Goal: Information Seeking & Learning: Learn about a topic

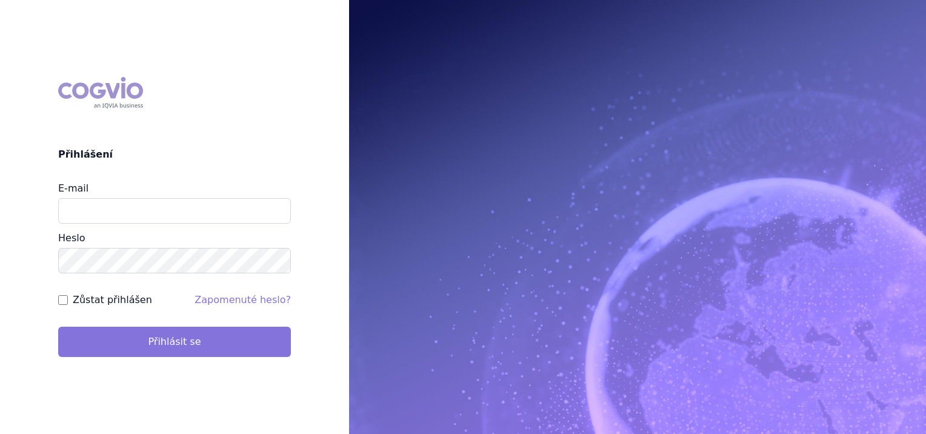
type input "marek.vydra@swixxbiopharma.com"
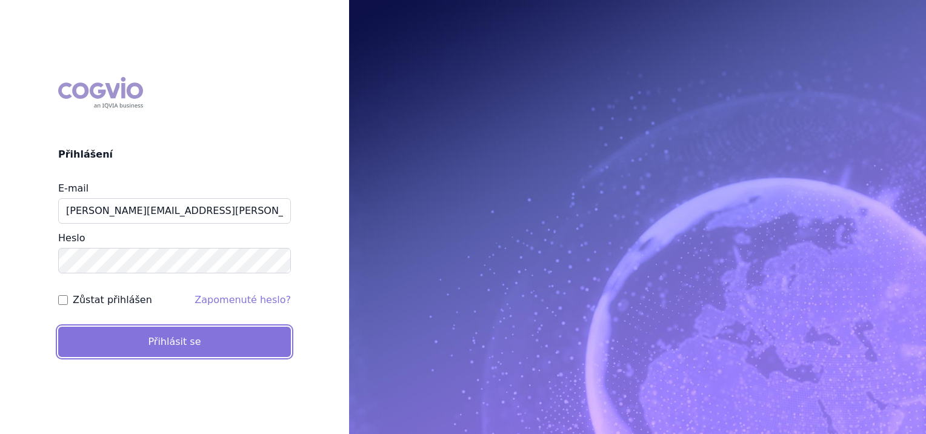
click at [196, 340] on button "Přihlásit se" at bounding box center [174, 342] width 233 height 30
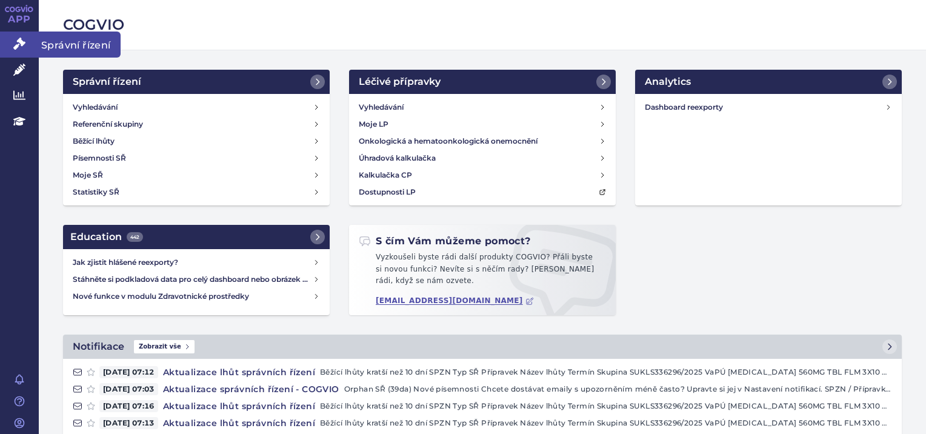
click at [23, 44] on icon at bounding box center [19, 44] width 12 height 12
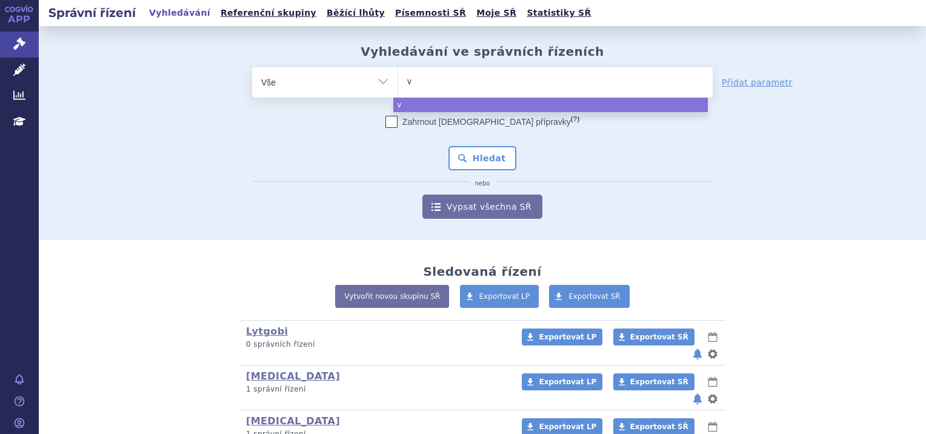
type input "vy"
type input "vyh"
type input "vy"
type input "vyj"
type input "vyjuv"
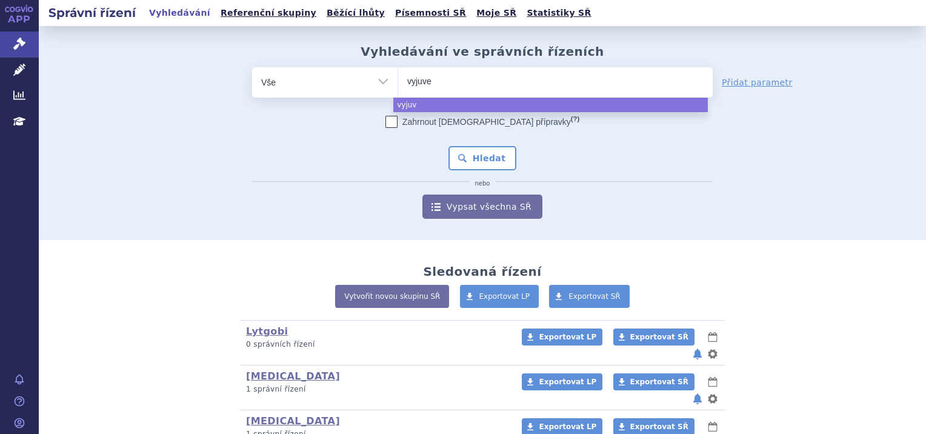
type input "vyjuvek"
select select "vyjuvek"
click at [490, 158] on button "Hledat" at bounding box center [482, 158] width 68 height 24
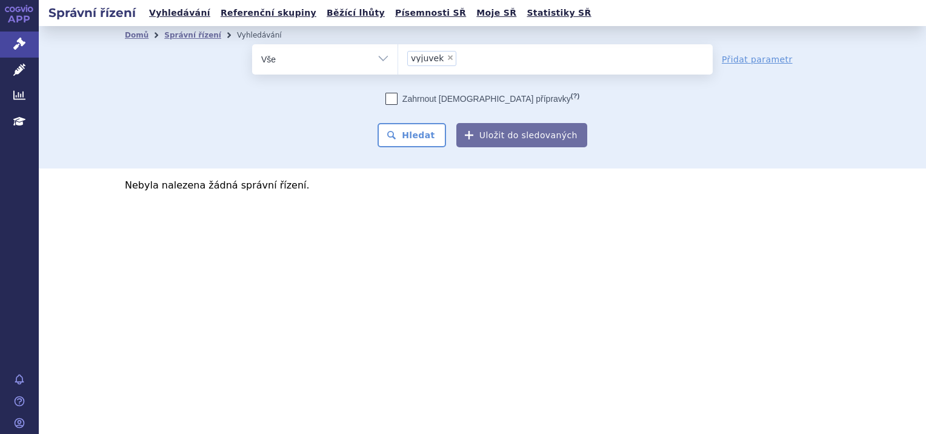
click at [447, 58] on span "×" at bounding box center [450, 57] width 7 height 7
click at [398, 58] on select "vyjuvek" at bounding box center [397, 59] width 1 height 30
select select
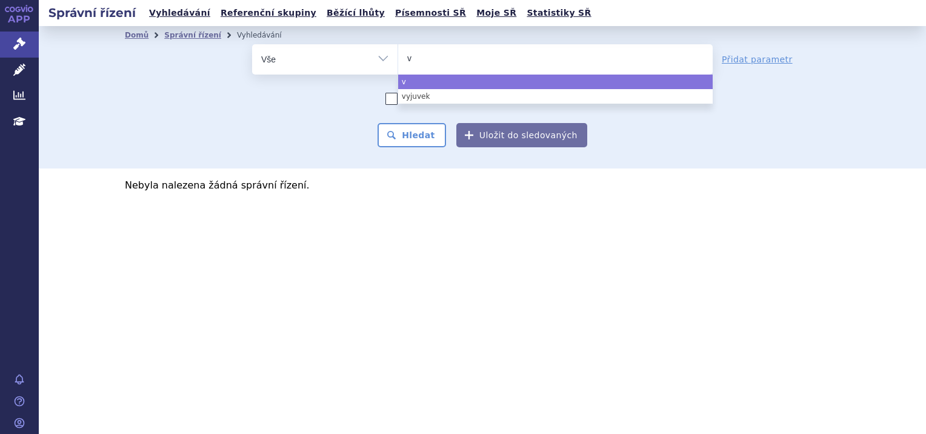
type input "vy"
type input "vyj"
type input "vyjy"
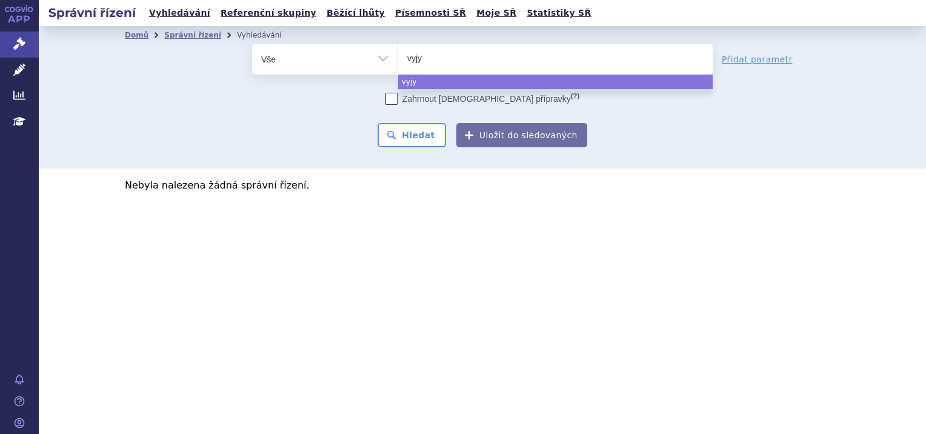
type input "vyjyv"
type input "vyj"
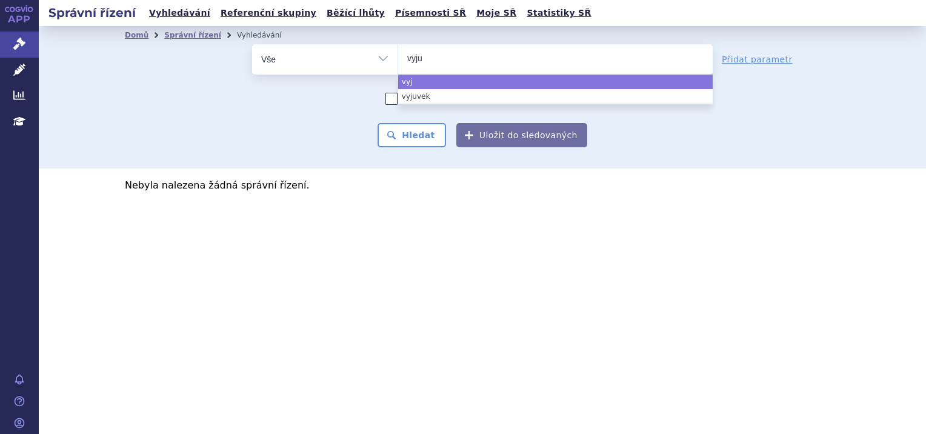
type input "vyjuv"
type input "vyjuvek"
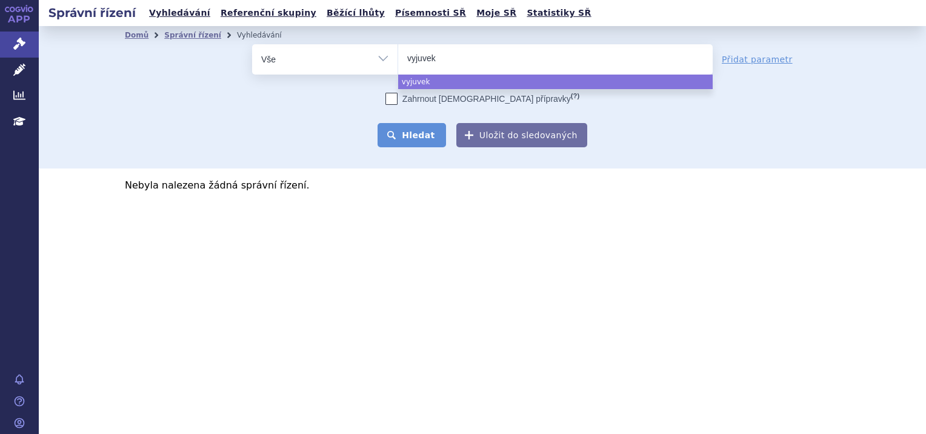
select select "vyjuvek"
click at [424, 132] on button "Hledat" at bounding box center [411, 135] width 68 height 24
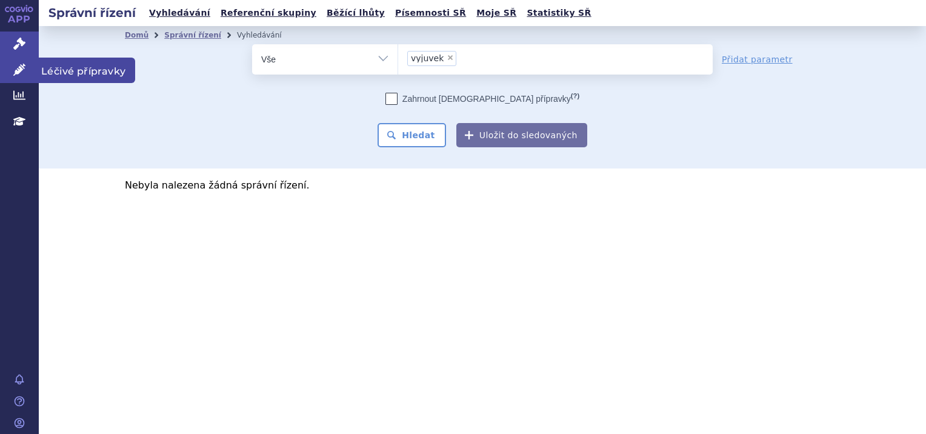
click at [23, 71] on icon at bounding box center [19, 70] width 12 height 12
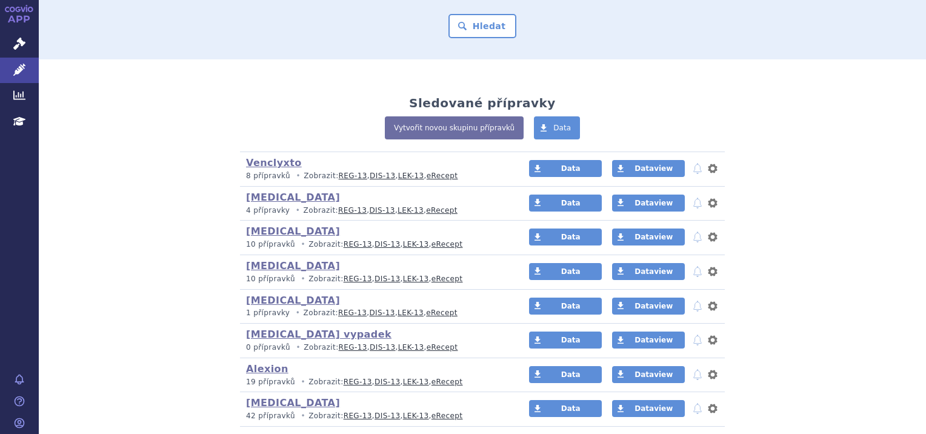
scroll to position [213, 0]
click at [373, 207] on link "DIS-13" at bounding box center [381, 211] width 25 height 8
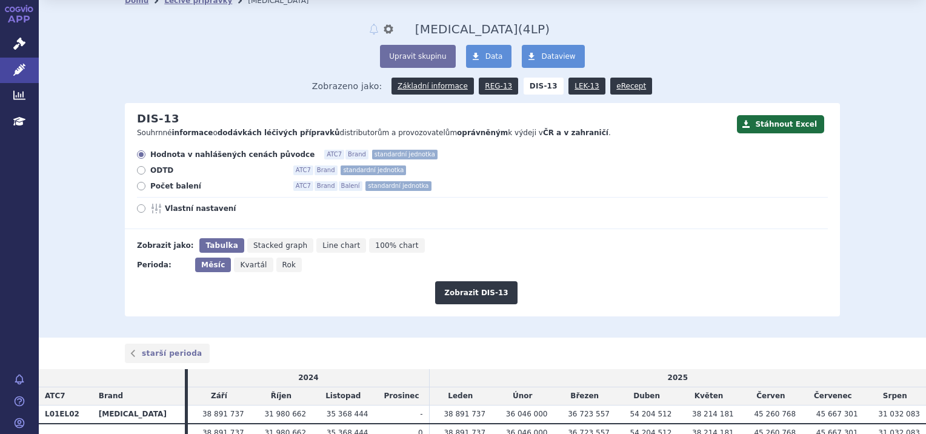
scroll to position [57, 0]
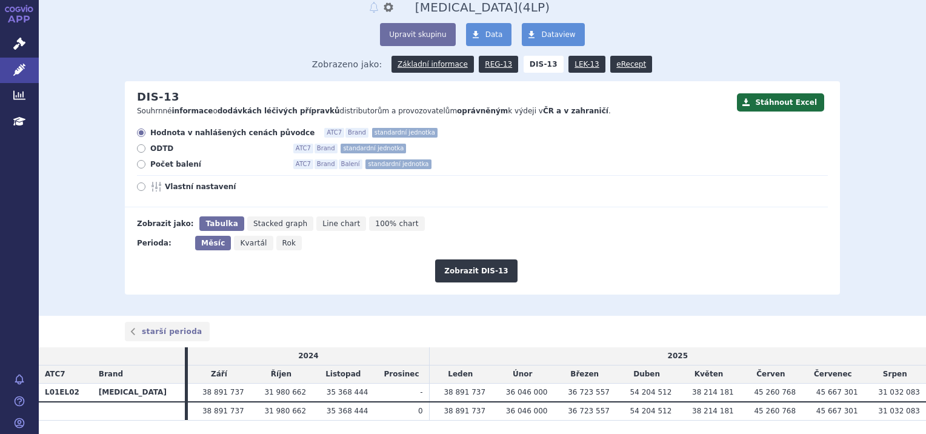
click at [138, 164] on icon at bounding box center [141, 164] width 8 height 8
click at [138, 164] on input "Počet balení ATC7 Brand Balení standardní jednotka" at bounding box center [142, 166] width 8 height 8
radio input "true"
click at [486, 270] on button "Zobrazit DIS-13" at bounding box center [476, 270] width 82 height 23
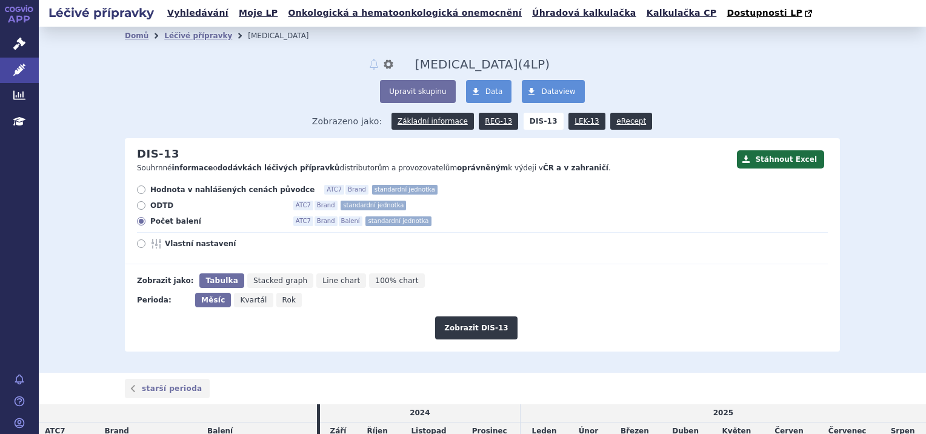
scroll to position [89, 0]
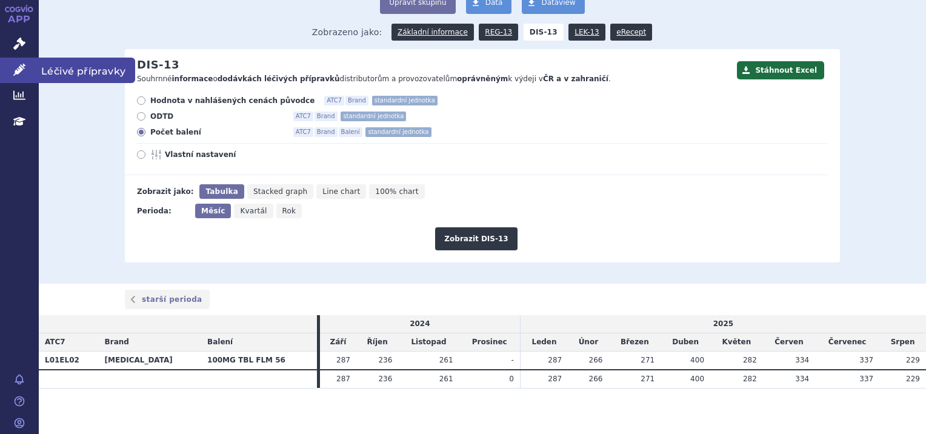
click at [20, 73] on icon at bounding box center [19, 70] width 12 height 12
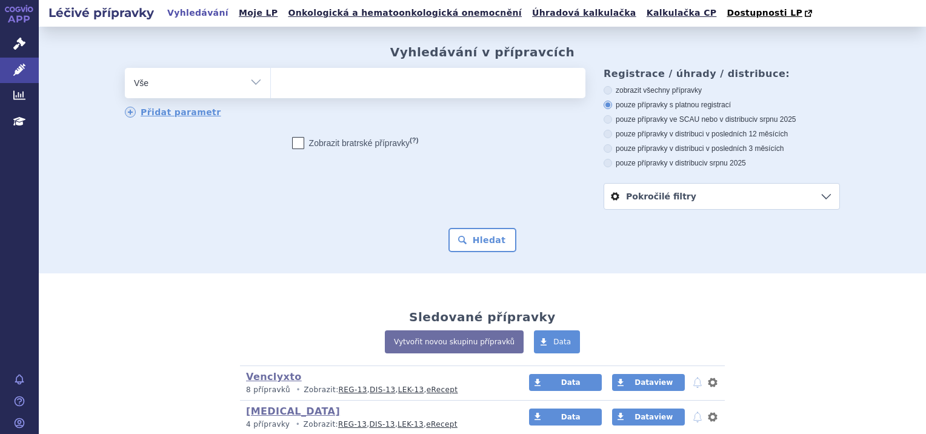
scroll to position [116, 0]
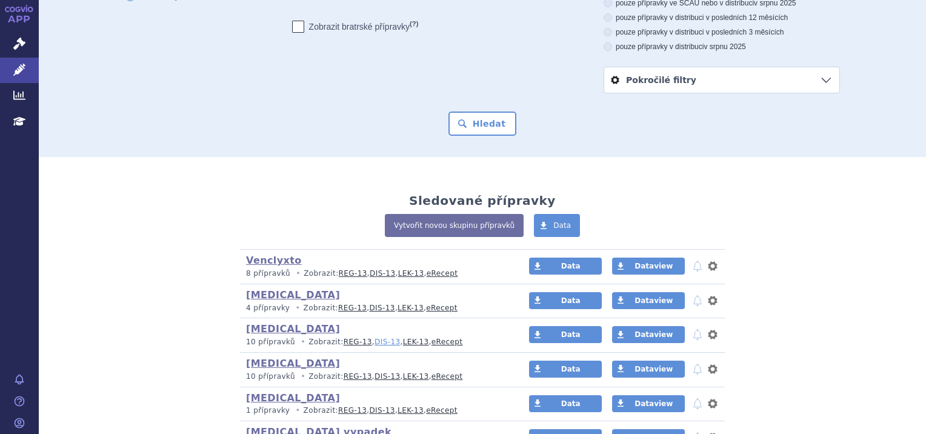
click at [374, 342] on link "DIS-13" at bounding box center [386, 341] width 25 height 8
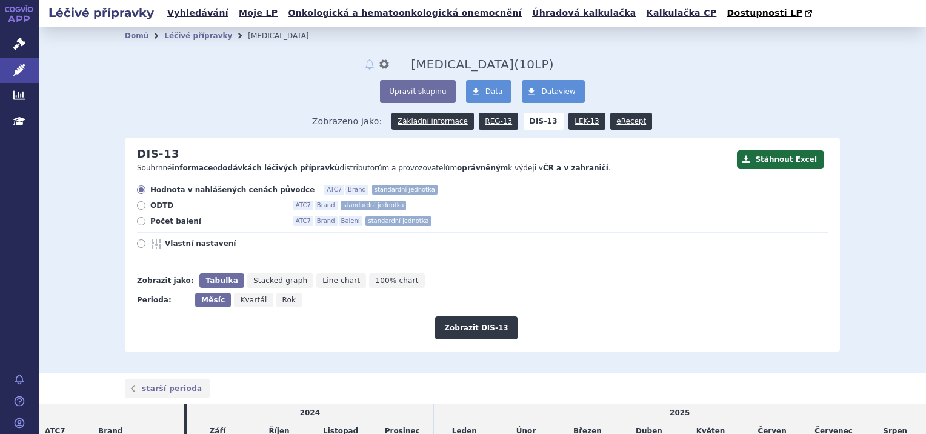
scroll to position [92, 0]
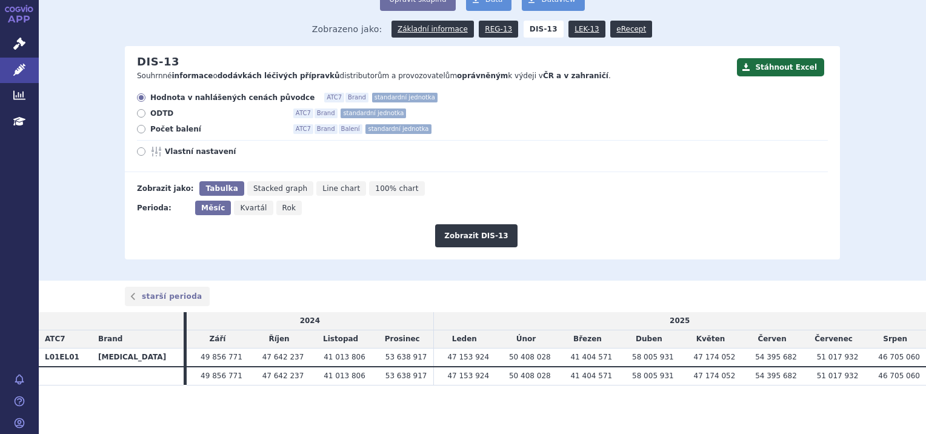
click at [137, 132] on icon at bounding box center [141, 129] width 8 height 8
click at [138, 132] on input "Počet balení ATC7 Brand Balení standardní jednotka" at bounding box center [142, 131] width 8 height 8
radio input "true"
click at [476, 244] on button "Zobrazit DIS-13" at bounding box center [476, 235] width 82 height 23
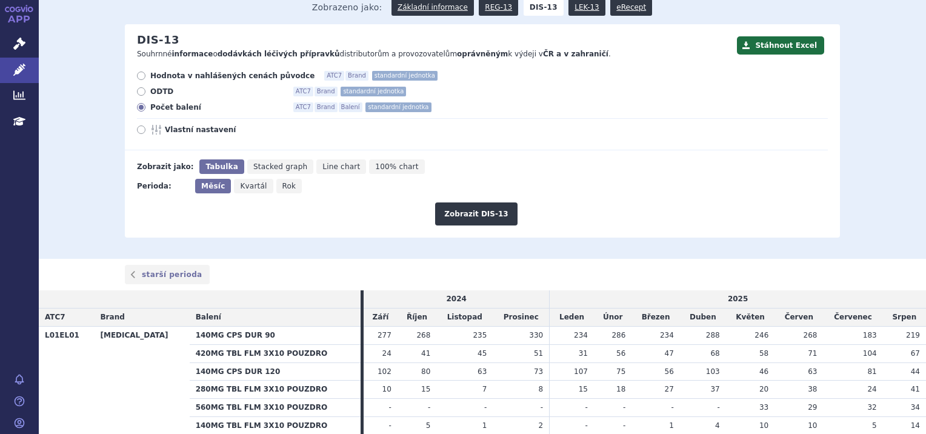
scroll to position [182, 0]
